Goal: Transaction & Acquisition: Purchase product/service

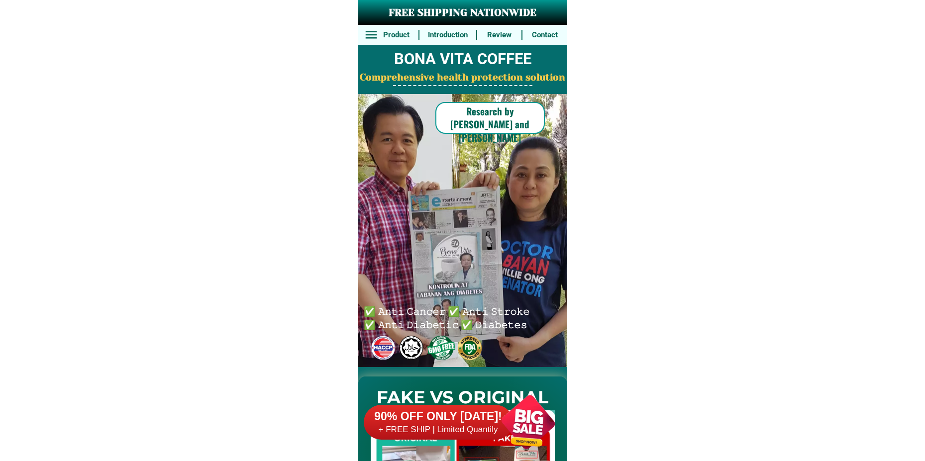
click at [476, 414] on h6 "90% OFF ONLY [DATE]!" at bounding box center [438, 416] width 149 height 15
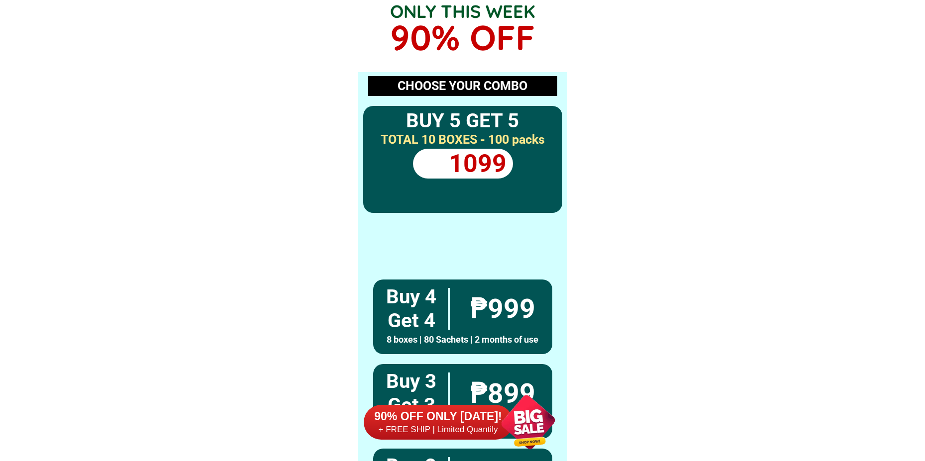
scroll to position [7315, 0]
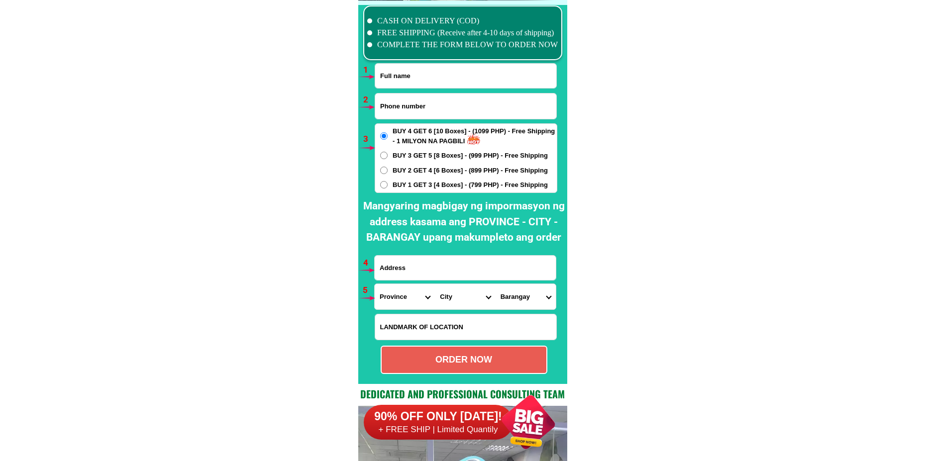
click at [406, 86] on input "Input full_name" at bounding box center [465, 76] width 181 height 24
paste input "639338129662"
type input "639338129662"
click at [433, 109] on input "Input phone_number" at bounding box center [465, 106] width 181 height 25
paste input "[PERSON_NAME]"
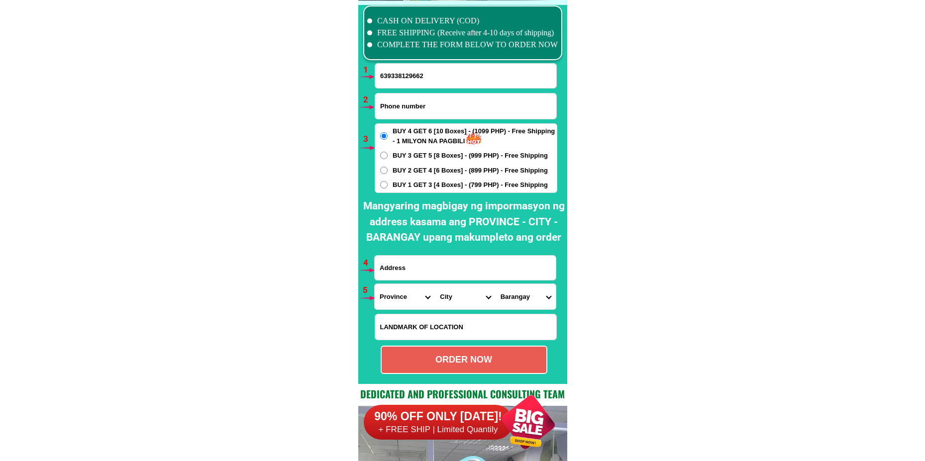
type input "[PERSON_NAME]"
click at [441, 80] on input "639338129662" at bounding box center [465, 76] width 181 height 24
paste input "[PERSON_NAME]"
click at [406, 77] on input "639338129662Celinda [PERSON_NAME]" at bounding box center [465, 76] width 181 height 24
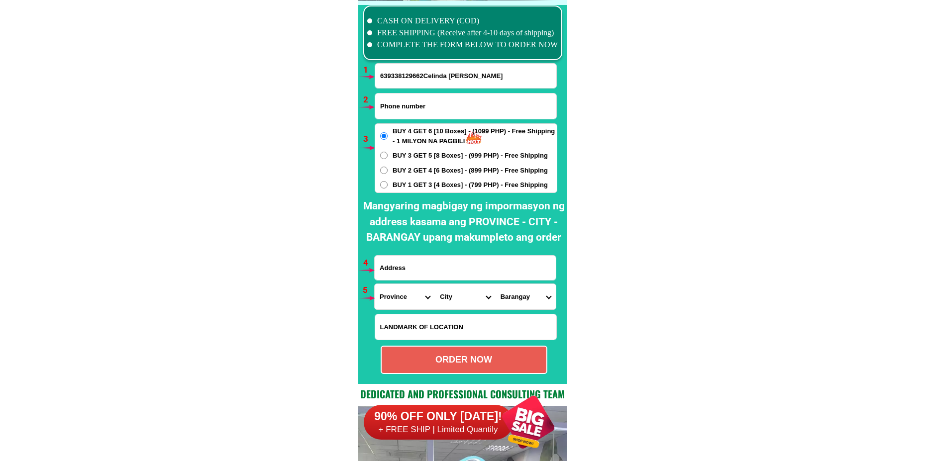
click at [406, 77] on input "639338129662Celinda [PERSON_NAME]" at bounding box center [465, 76] width 181 height 24
click at [416, 77] on input "639338129662Celinda [PERSON_NAME]" at bounding box center [465, 76] width 181 height 24
drag, startPoint x: 423, startPoint y: 74, endPoint x: 373, endPoint y: 77, distance: 49.8
click at [373, 77] on div "CASH ON DELIVERY (COD) FREE SHIPPING (Receive after 4-10 days of shipping) COMP…" at bounding box center [462, 191] width 209 height 383
type input "[PERSON_NAME]"
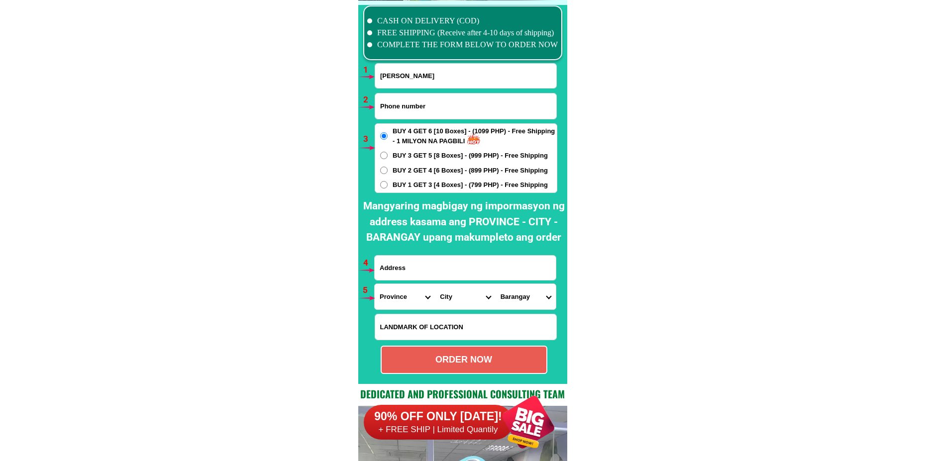
click at [437, 111] on input "Input phone_number" at bounding box center [465, 106] width 181 height 25
paste input "639338129662"
type input "639338129662"
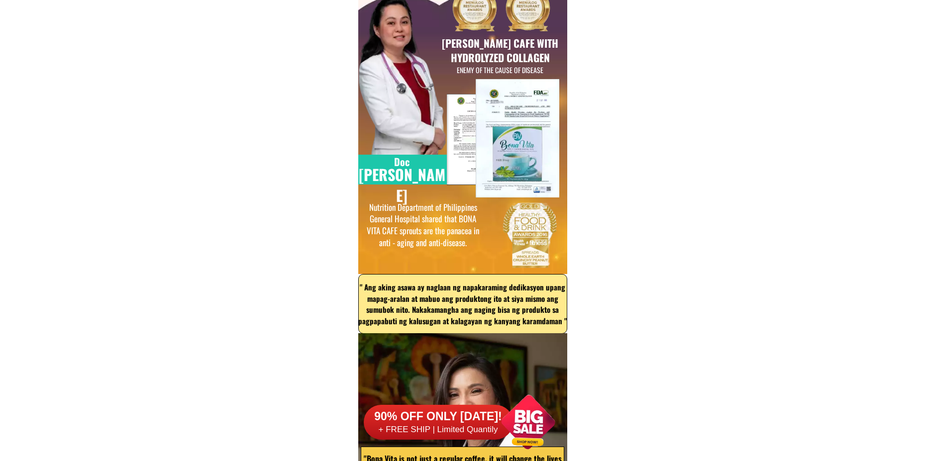
scroll to position [0, 0]
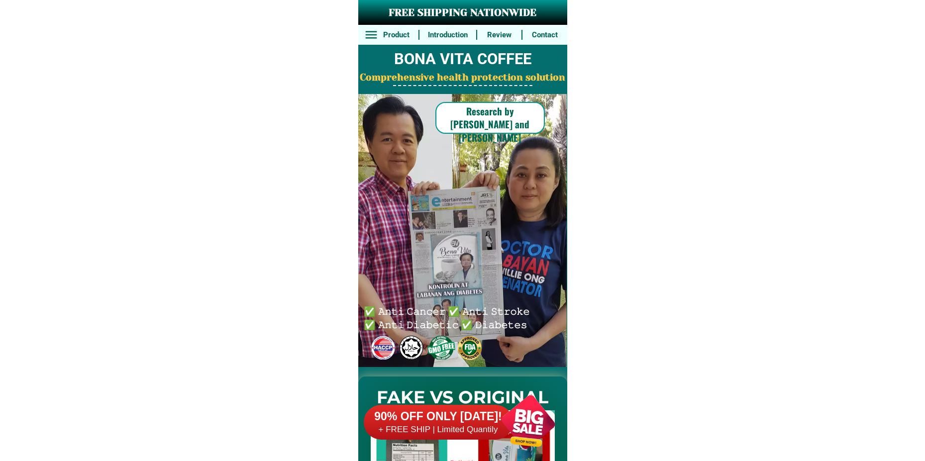
click at [518, 417] on div at bounding box center [528, 422] width 78 height 78
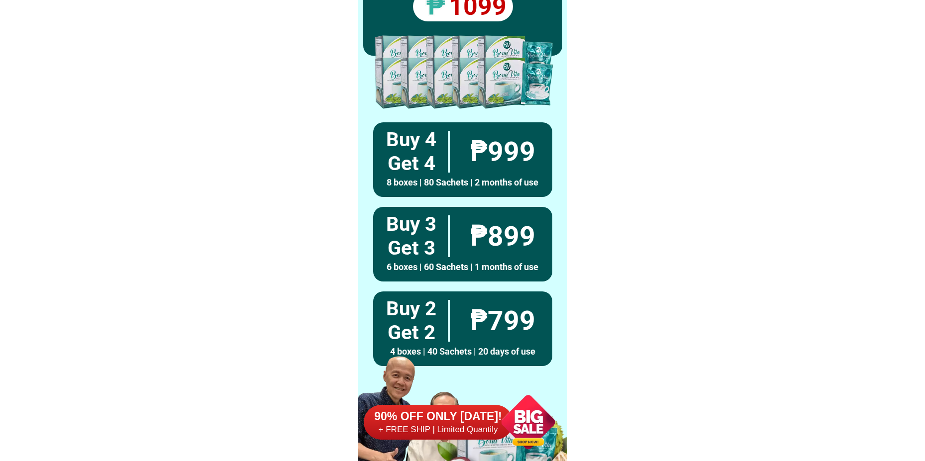
scroll to position [7315, 0]
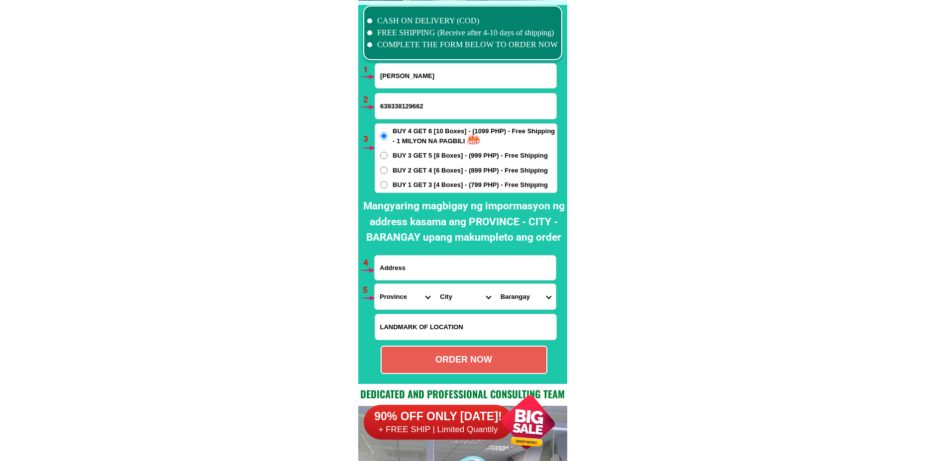
click at [422, 281] on form "[PERSON_NAME] 639338129662 ORDER NOW Province [GEOGRAPHIC_DATA] [GEOGRAPHIC_DAT…" at bounding box center [465, 218] width 183 height 311
click at [423, 276] on input "Input address" at bounding box center [465, 268] width 181 height 24
paste input "[PERSON_NAME] [GEOGRAPHIC_DATA], [GEOGRAPHIC_DATA], [GEOGRAPHIC_DATA]"
type input "[PERSON_NAME] [GEOGRAPHIC_DATA], [GEOGRAPHIC_DATA], [GEOGRAPHIC_DATA]"
click at [454, 328] on input "Input LANDMARKOFLOCATION" at bounding box center [465, 326] width 181 height 25
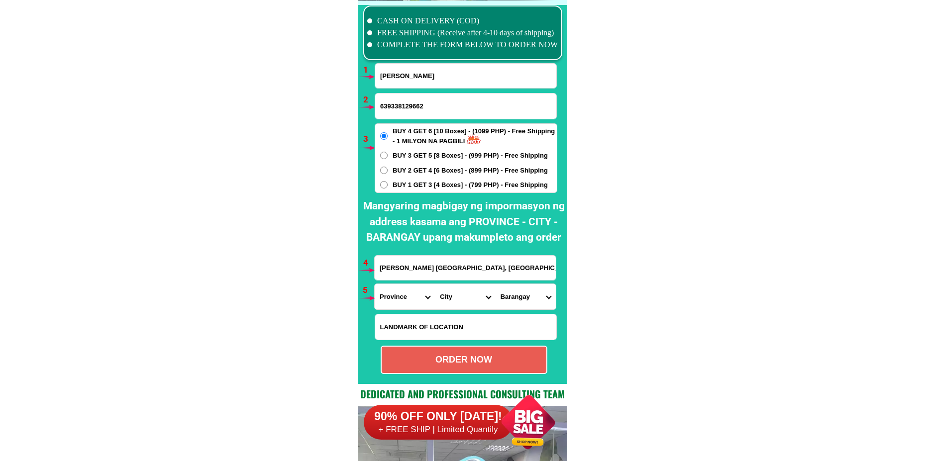
paste input "Near [GEOGRAPHIC_DATA]"
type input "Near [GEOGRAPHIC_DATA]"
drag, startPoint x: 386, startPoint y: 301, endPoint x: 402, endPoint y: 285, distance: 22.9
click at [386, 301] on select "Province [GEOGRAPHIC_DATA] [GEOGRAPHIC_DATA] [GEOGRAPHIC_DATA] [GEOGRAPHIC_DATA…" at bounding box center [405, 296] width 60 height 25
select select "63_397"
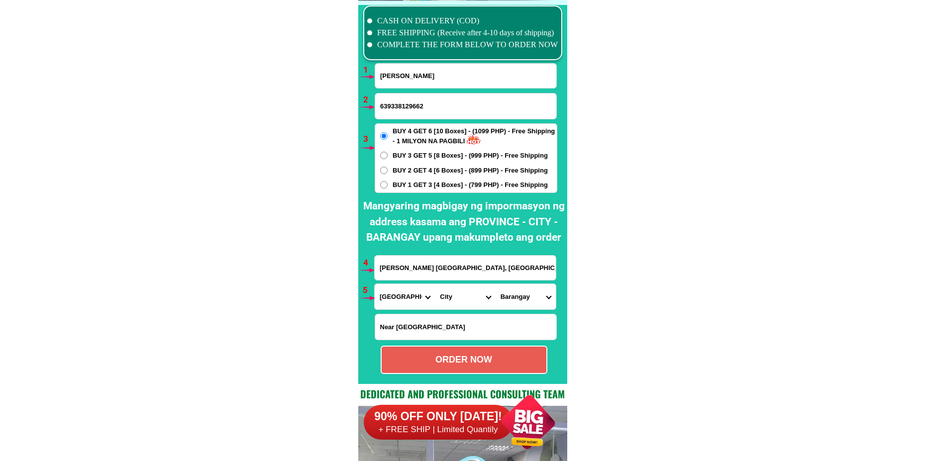
click at [375, 284] on select "Province [GEOGRAPHIC_DATA] [GEOGRAPHIC_DATA] [GEOGRAPHIC_DATA] [GEOGRAPHIC_DATA…" at bounding box center [405, 296] width 60 height 25
drag, startPoint x: 437, startPoint y: 299, endPoint x: 443, endPoint y: 291, distance: 10.1
click at [437, 299] on select "City [GEOGRAPHIC_DATA] [GEOGRAPHIC_DATA] [GEOGRAPHIC_DATA] [GEOGRAPHIC_DATA] [G…" at bounding box center [465, 296] width 60 height 25
select select "63_3974416"
click at [435, 284] on select "City [GEOGRAPHIC_DATA] [GEOGRAPHIC_DATA] [GEOGRAPHIC_DATA] [GEOGRAPHIC_DATA] [G…" at bounding box center [465, 296] width 60 height 25
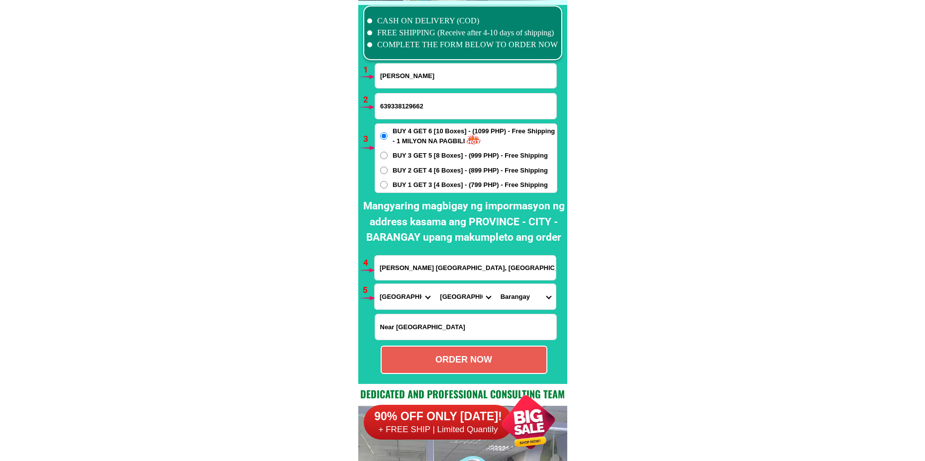
click at [518, 310] on form "[PERSON_NAME] 639338129662 ORDER NOW [PERSON_NAME] [GEOGRAPHIC_DATA], [GEOGRAPH…" at bounding box center [465, 218] width 183 height 311
click at [519, 299] on select "Barangay Abuyon [PERSON_NAME] (pob.) [PERSON_NAME] Busokbusokan Calwit Guinhali…" at bounding box center [525, 296] width 60 height 25
select select "63_39744163105"
click at [495, 284] on select "Barangay Abuyon [PERSON_NAME] (pob.) [PERSON_NAME] Busokbusokan Calwit Guinhali…" at bounding box center [525, 296] width 60 height 25
click at [476, 359] on div "ORDER NOW" at bounding box center [463, 359] width 165 height 13
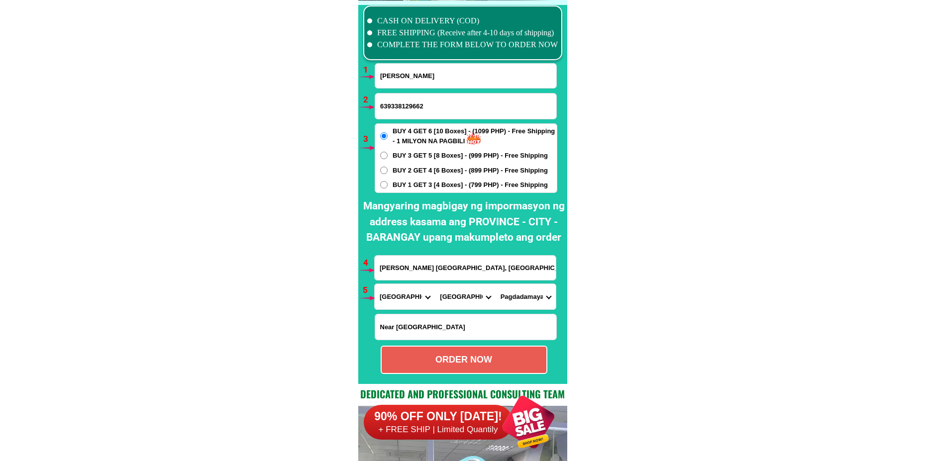
radio input "true"
